Goal: Find specific page/section: Find specific page/section

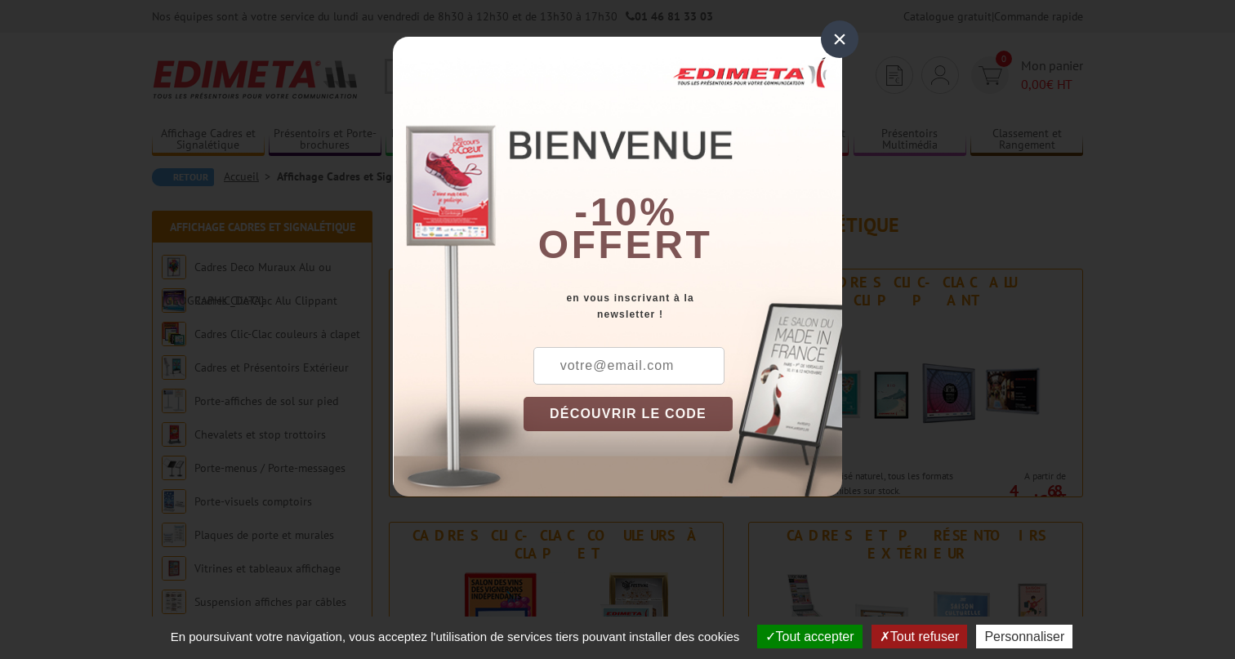
click at [842, 38] on div "×" at bounding box center [840, 39] width 38 height 38
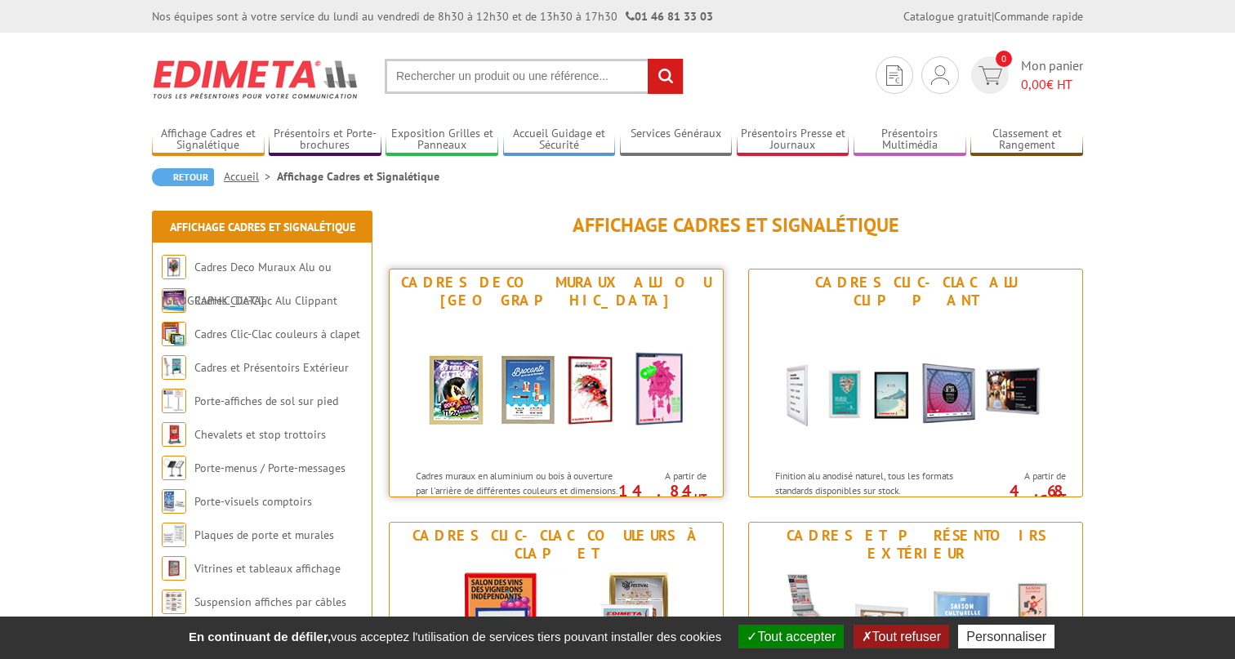
click at [589, 375] on img at bounding box center [556, 387] width 302 height 147
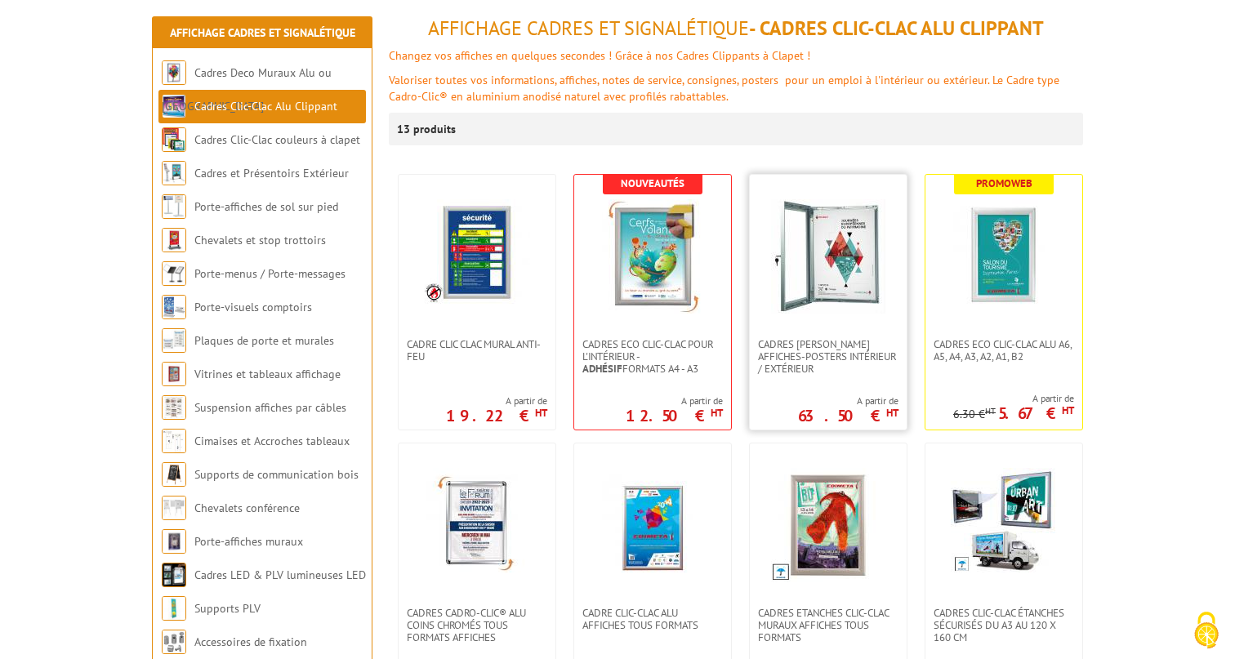
scroll to position [256, 0]
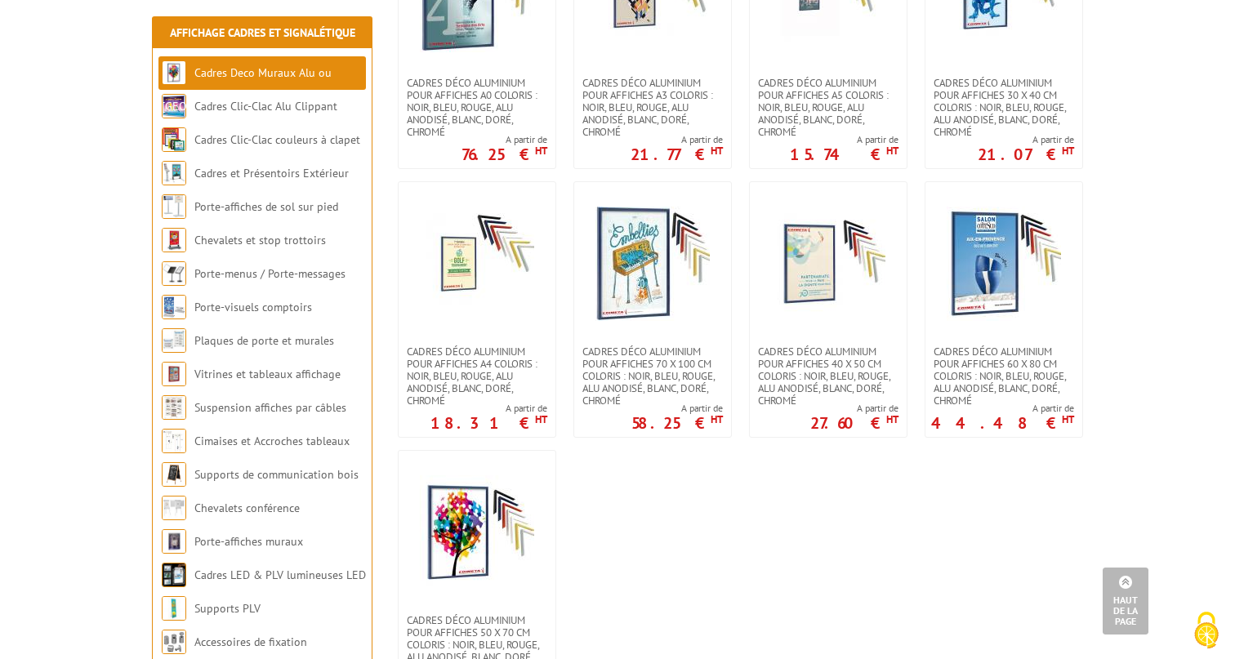
scroll to position [1556, 0]
